Goal: Task Accomplishment & Management: Complete application form

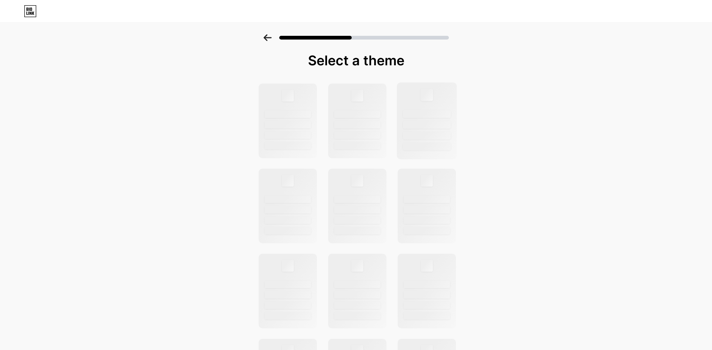
click at [437, 123] on div at bounding box center [427, 125] width 48 height 8
click at [435, 124] on div at bounding box center [427, 125] width 48 height 8
click at [380, 123] on div at bounding box center [357, 125] width 48 height 8
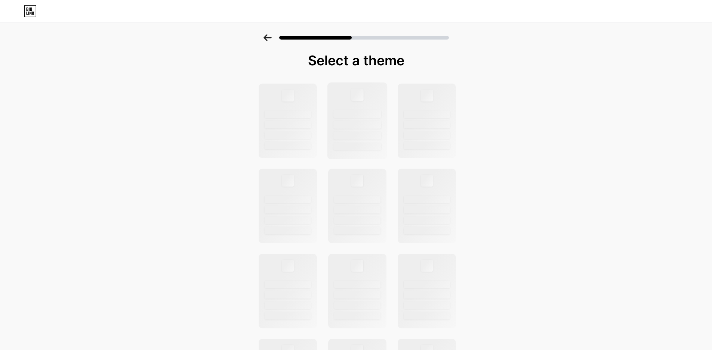
drag, startPoint x: 380, startPoint y: 123, endPoint x: 371, endPoint y: 129, distance: 11.1
click at [379, 123] on div at bounding box center [357, 125] width 48 height 8
drag, startPoint x: 360, startPoint y: 190, endPoint x: 364, endPoint y: 200, distance: 10.4
click at [364, 200] on div at bounding box center [357, 206] width 60 height 77
drag, startPoint x: 364, startPoint y: 200, endPoint x: 388, endPoint y: 187, distance: 27.2
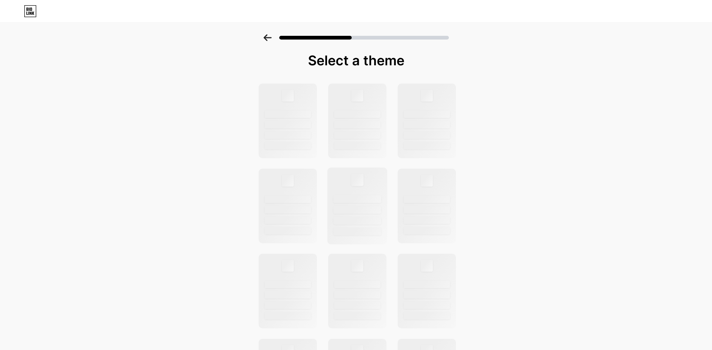
click at [369, 203] on div at bounding box center [357, 206] width 60 height 77
click at [520, 134] on div "Select a theme" at bounding box center [356, 266] width 712 height 465
